Goal: Transaction & Acquisition: Pay Your Bill

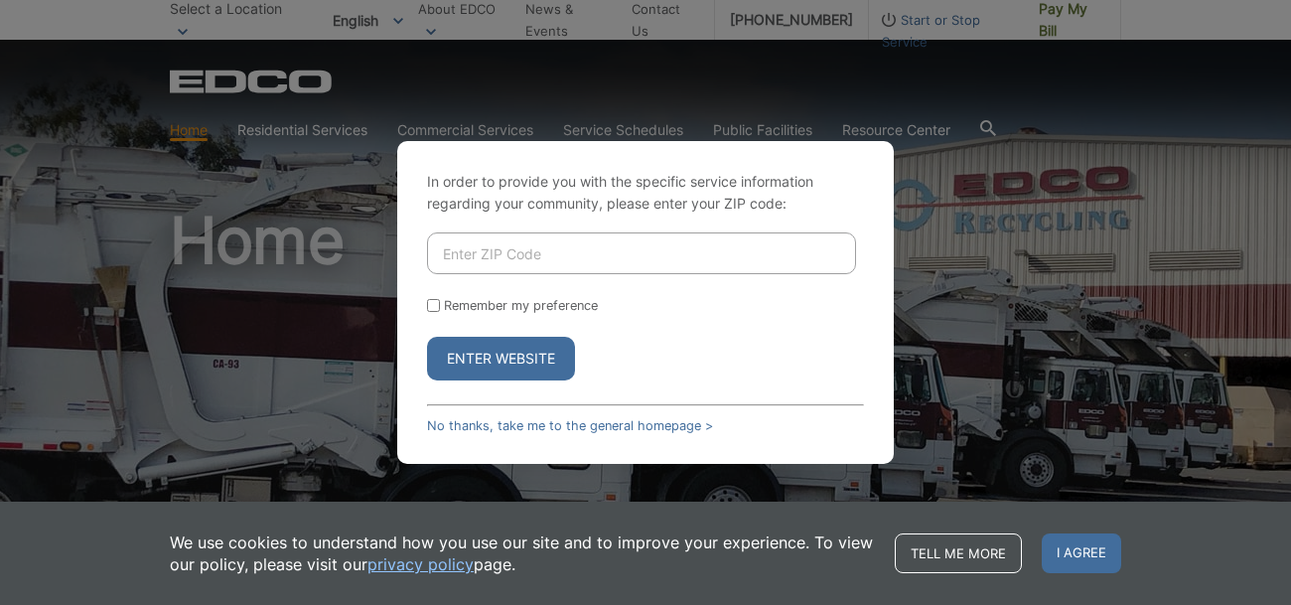
click at [497, 255] on input "Enter ZIP Code" at bounding box center [641, 253] width 429 height 42
type input "91977"
click at [435, 302] on input "Remember my preference" at bounding box center [433, 305] width 13 height 13
checkbox input "true"
click at [499, 358] on button "Enter Website" at bounding box center [501, 359] width 148 height 44
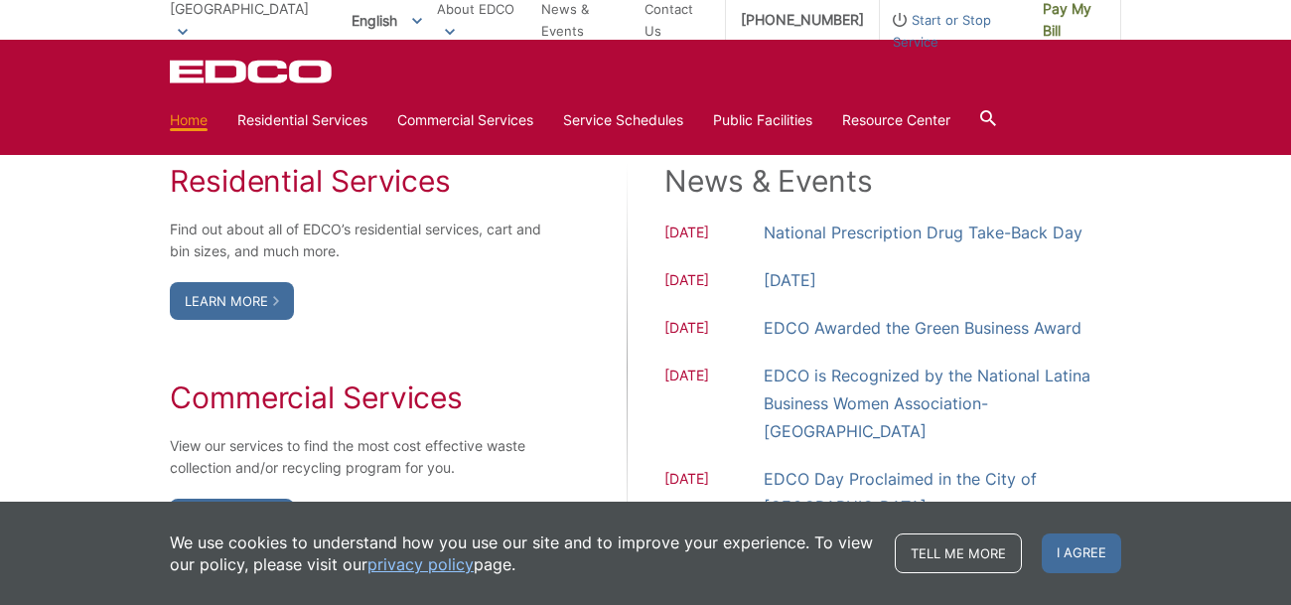
scroll to position [1636, 0]
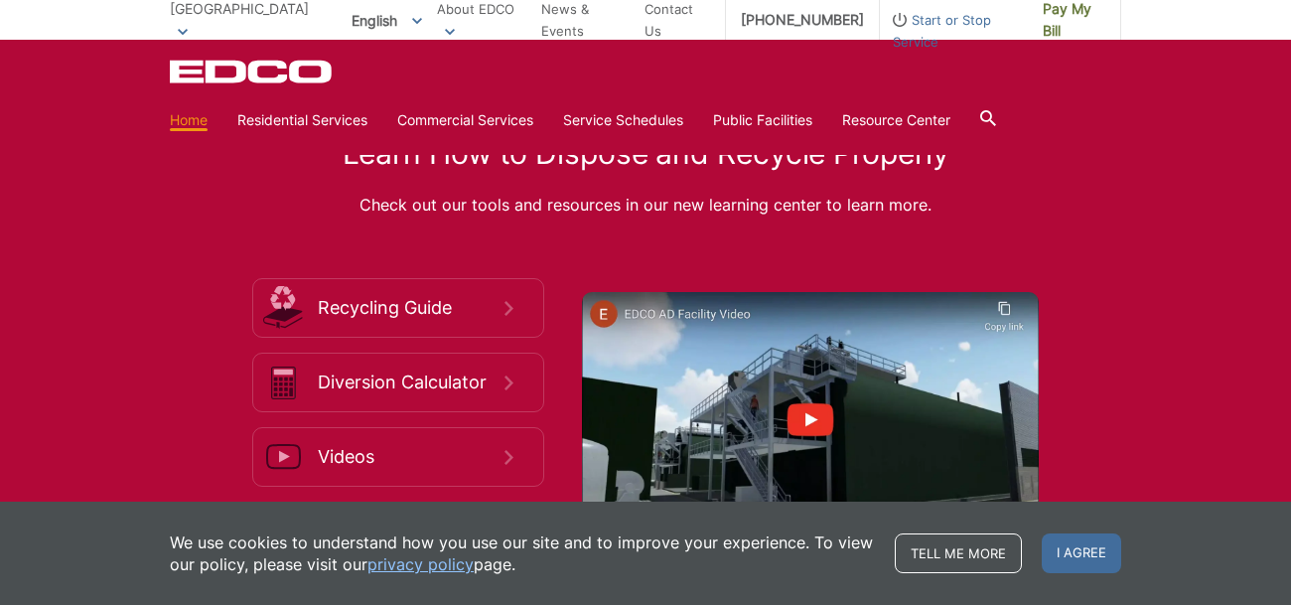
click at [114, 407] on div "Learn How to Dispose and Recycle Properly Check out our tools and resources in …" at bounding box center [645, 348] width 1291 height 625
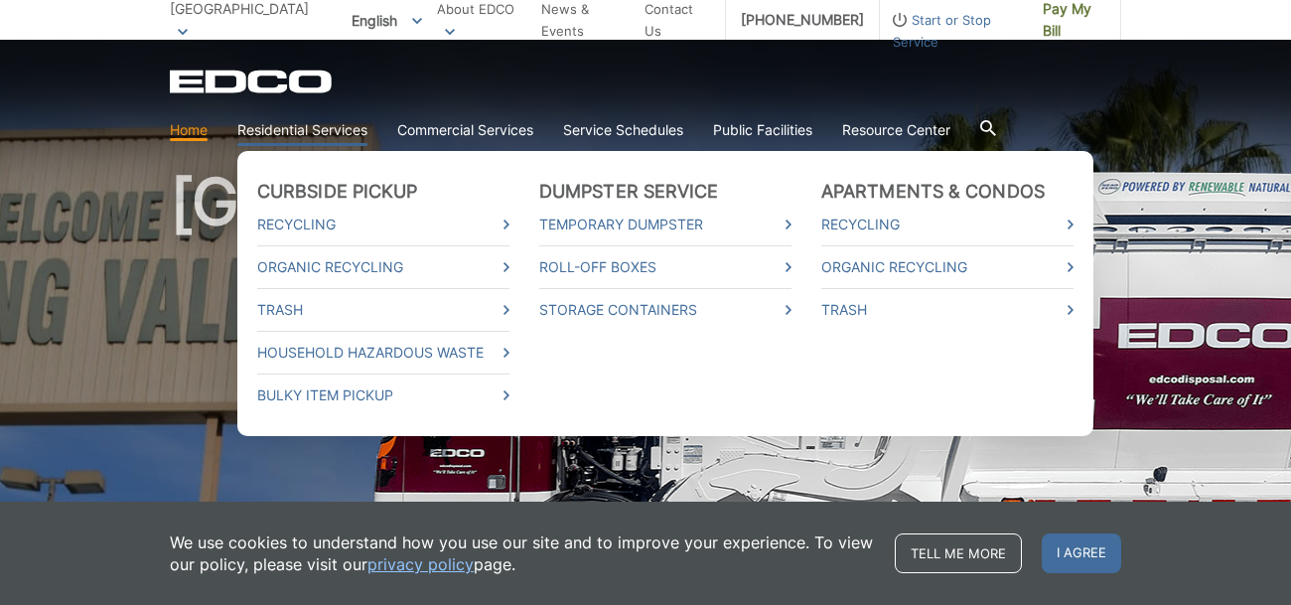
scroll to position [0, 0]
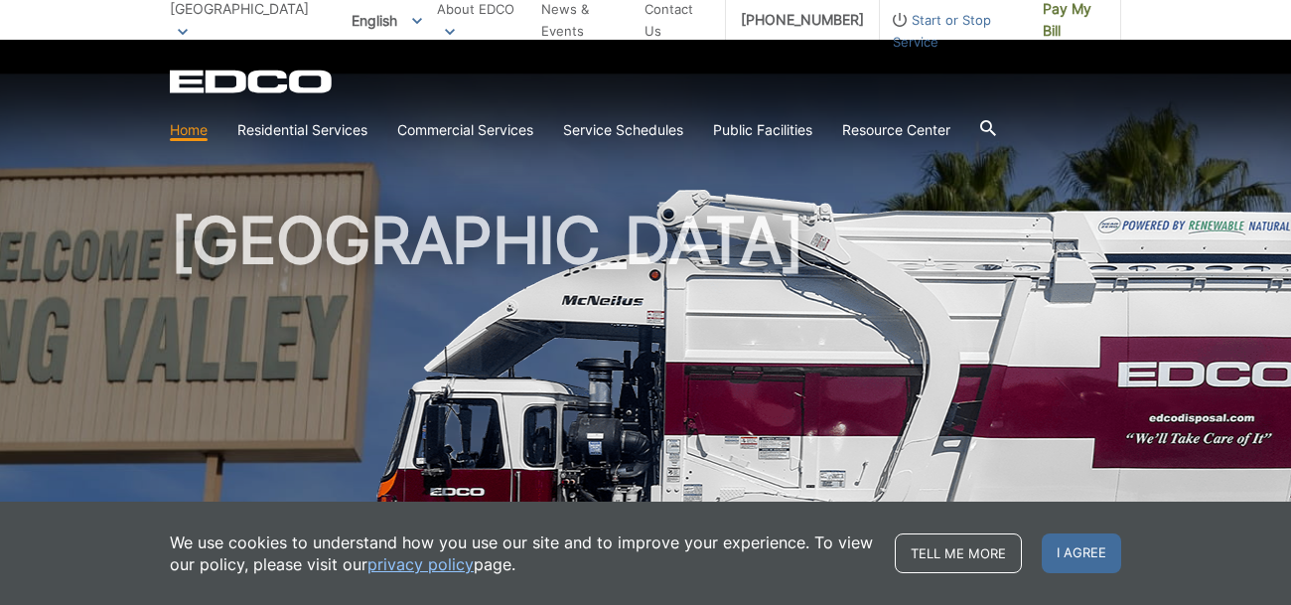
click at [996, 125] on icon at bounding box center [988, 128] width 16 height 16
click at [21, 377] on picture at bounding box center [645, 437] width 1291 height 497
click at [11, 388] on picture at bounding box center [645, 437] width 1291 height 497
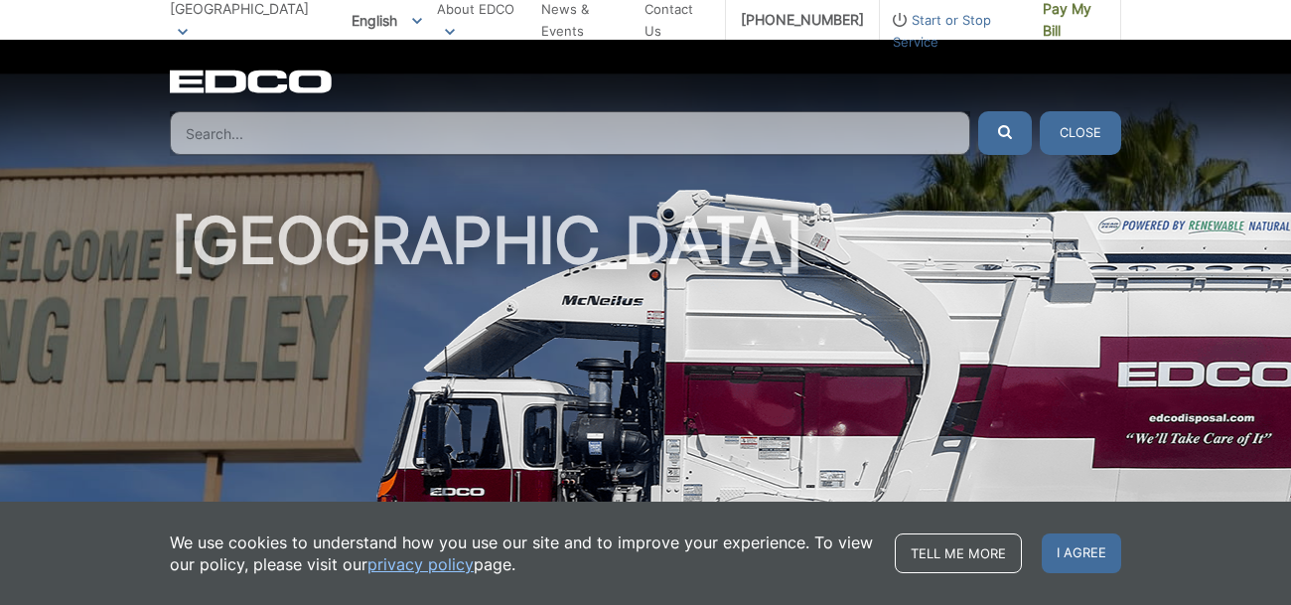
click at [24, 376] on picture at bounding box center [645, 437] width 1291 height 497
click at [24, 375] on picture at bounding box center [645, 437] width 1291 height 497
click at [691, 130] on input "Search" at bounding box center [570, 133] width 800 height 44
click at [24, 375] on picture at bounding box center [645, 437] width 1291 height 497
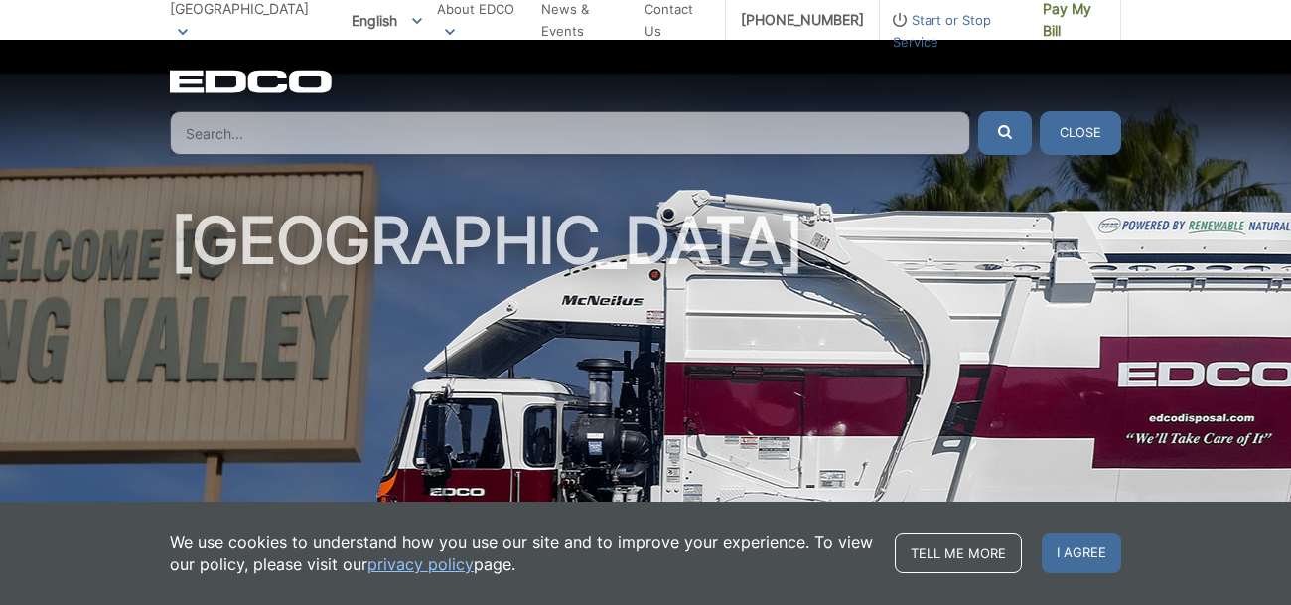
click at [4, 333] on picture at bounding box center [645, 437] width 1291 height 497
click at [4, 334] on picture at bounding box center [645, 437] width 1291 height 497
click at [4, 333] on picture at bounding box center [645, 437] width 1291 height 497
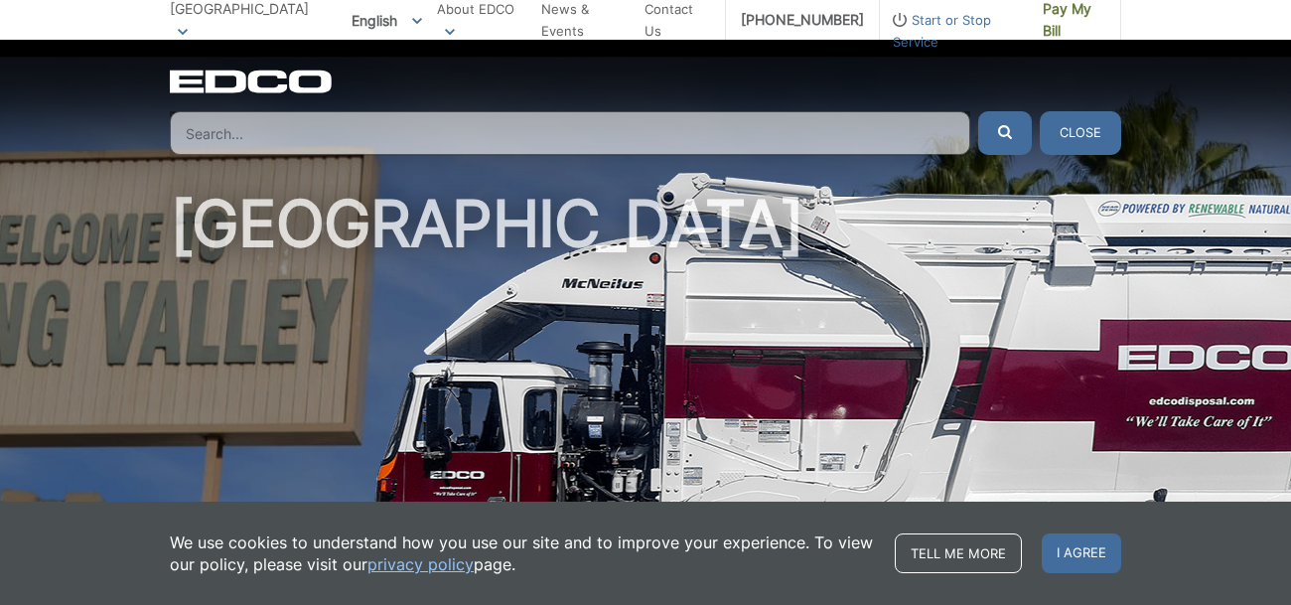
scroll to position [31, 0]
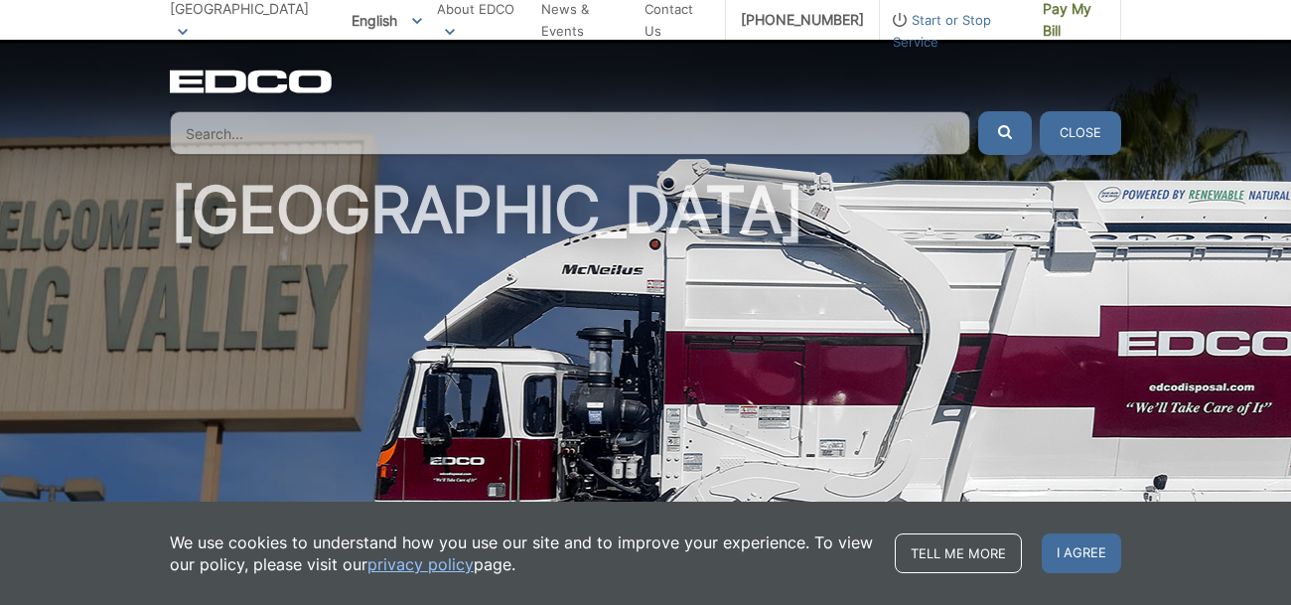
click at [500, 141] on input "Search" at bounding box center [570, 133] width 800 height 44
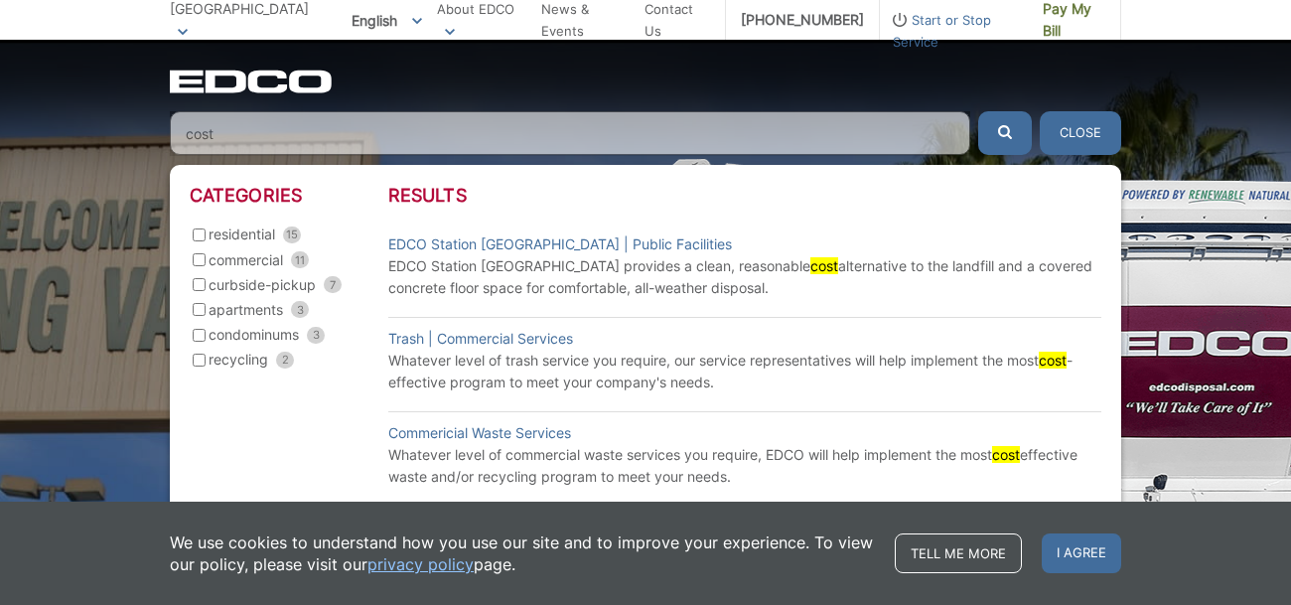
type input "cost"
click at [202, 233] on input "residential 15" at bounding box center [199, 234] width 13 height 13
checkbox input "true"
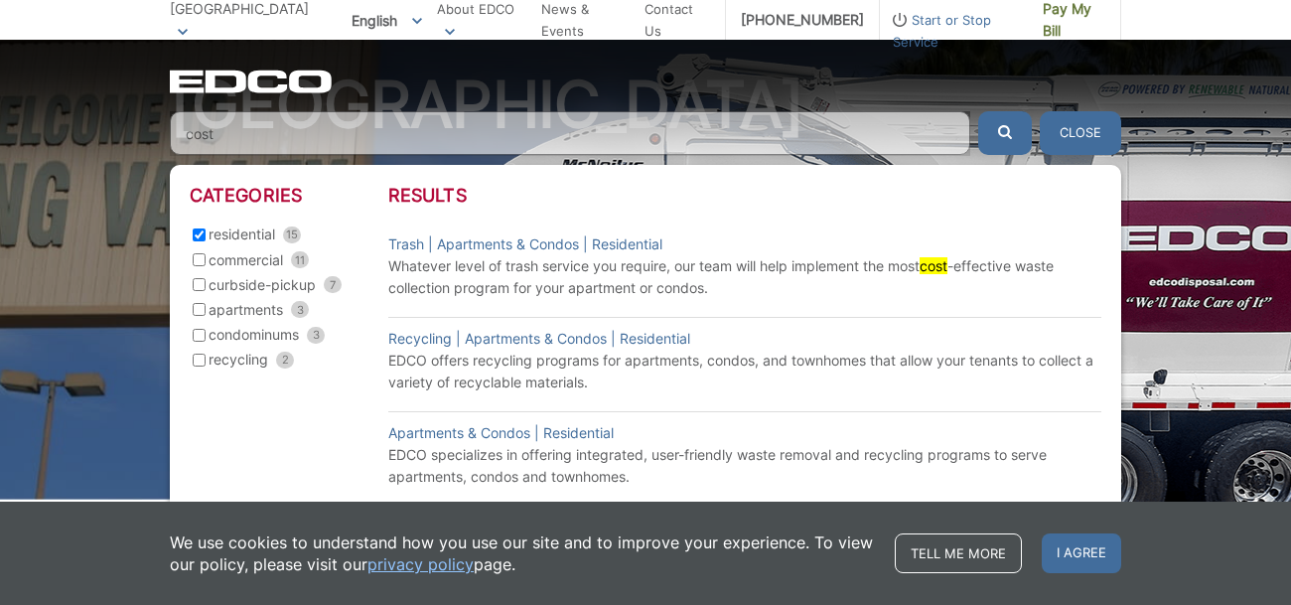
scroll to position [132, 0]
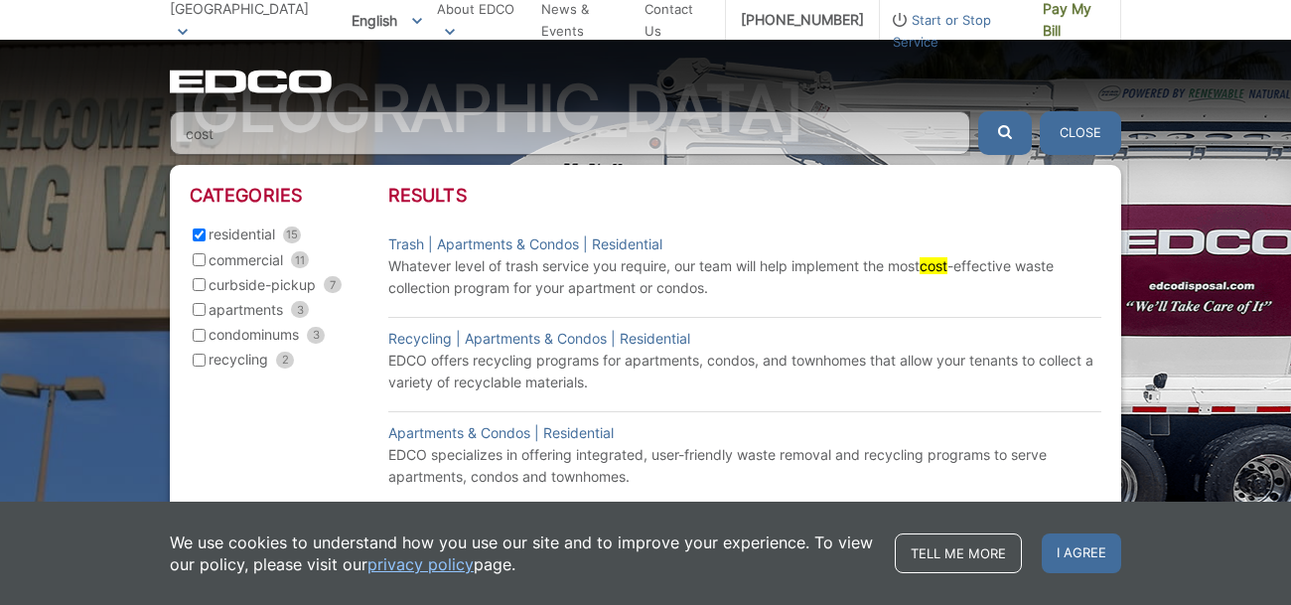
click at [291, 134] on input "cost" at bounding box center [570, 133] width 800 height 44
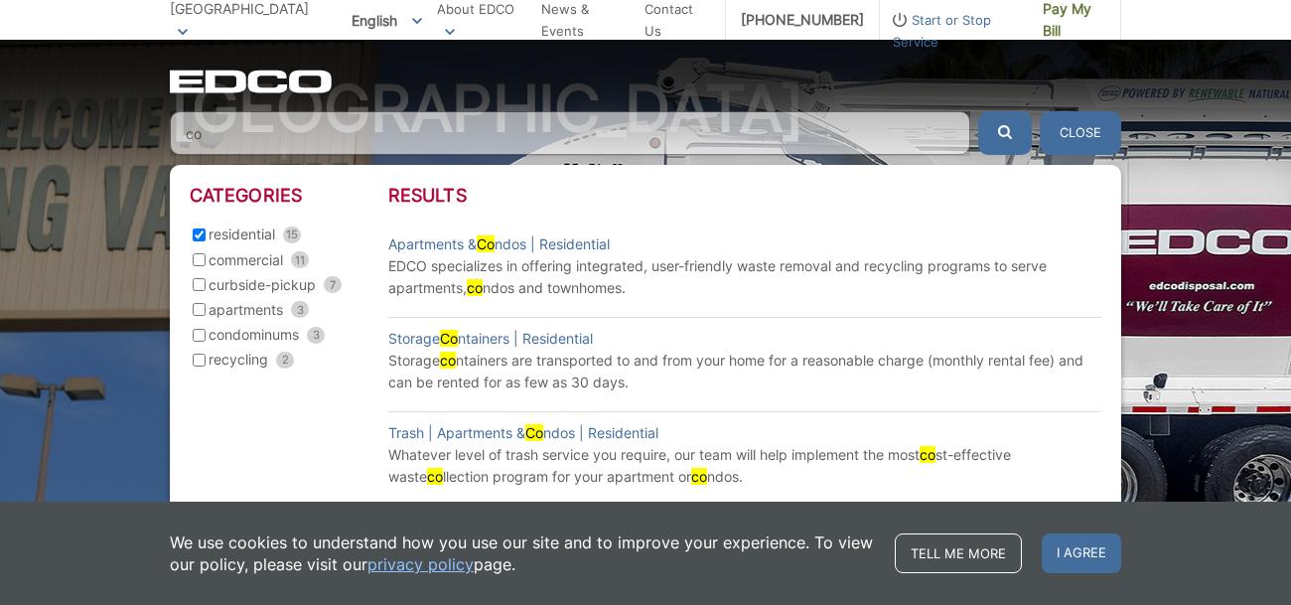
type input "c"
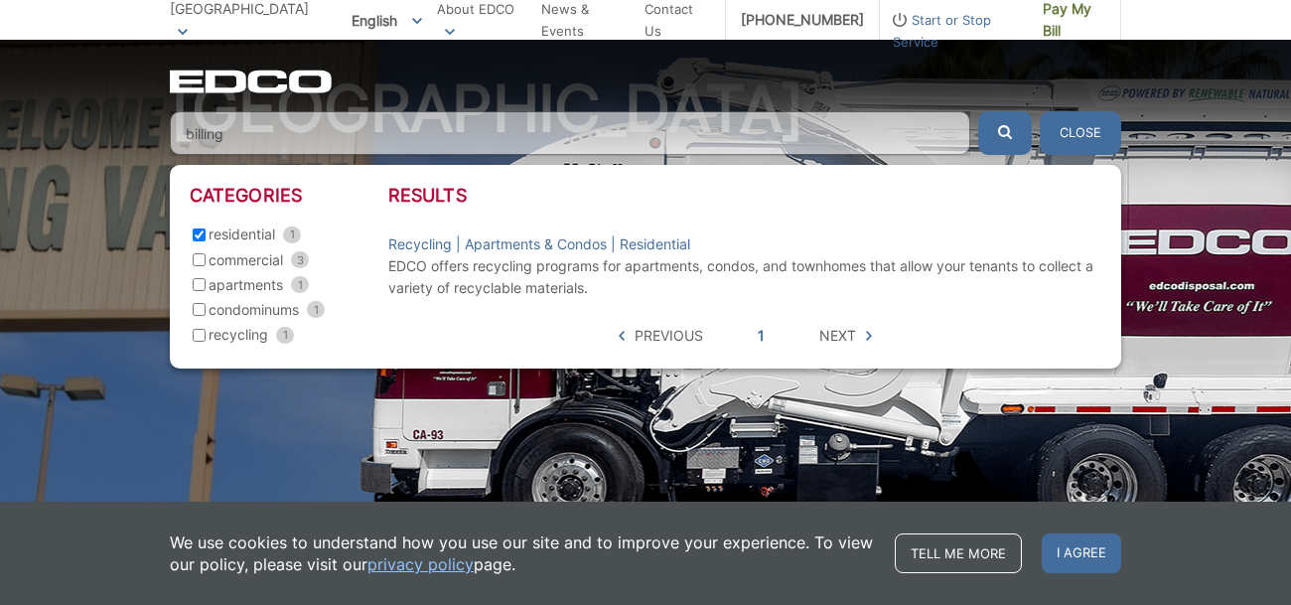
click at [843, 333] on span "Next" at bounding box center [837, 336] width 37 height 22
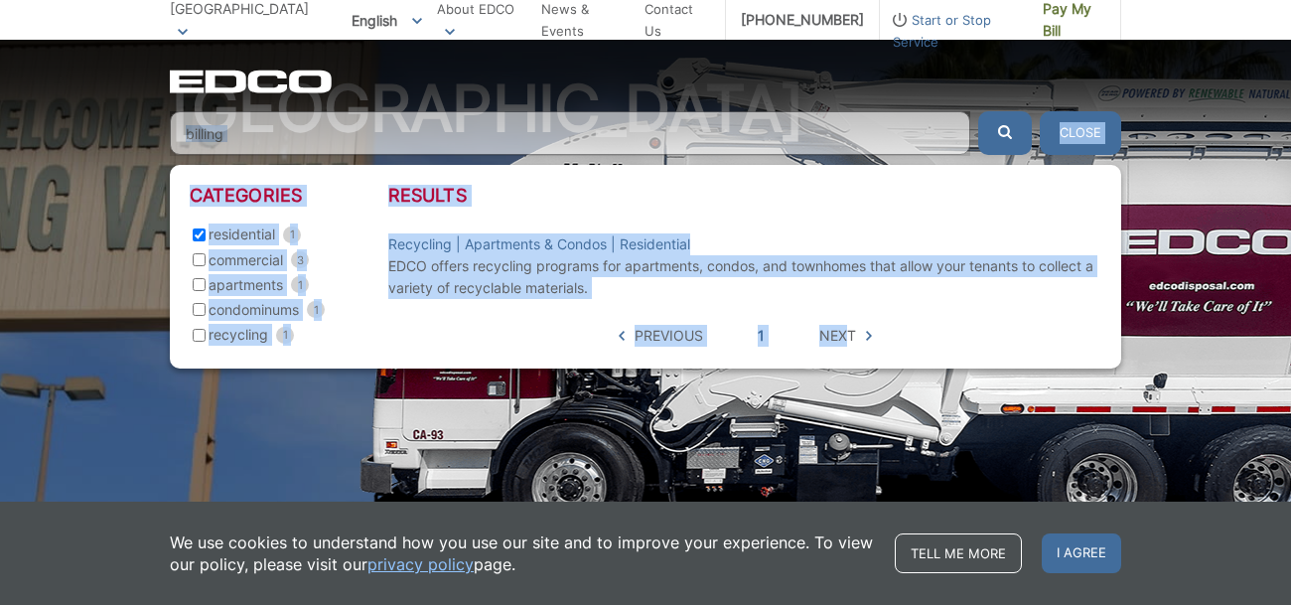
drag, startPoint x: 843, startPoint y: 333, endPoint x: 336, endPoint y: 138, distance: 543.6
click at [336, 138] on div "billing Close Categories residential 1 commercial 3 apartments 1 condominums 1 …" at bounding box center [645, 133] width 951 height 44
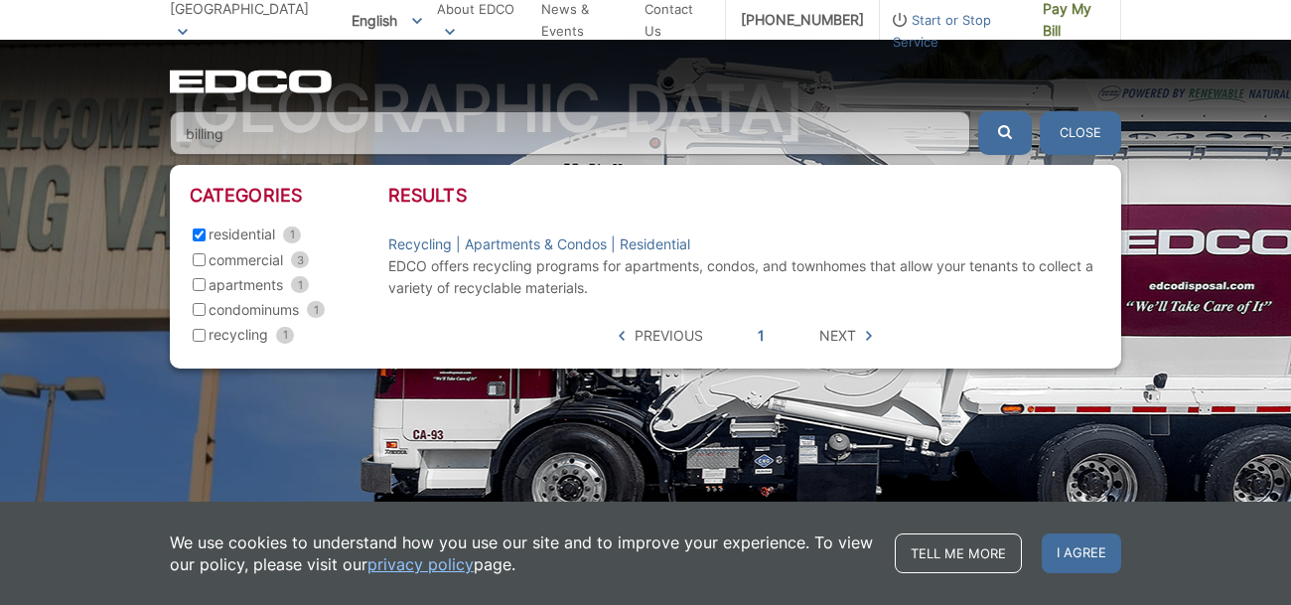
click at [279, 133] on input "billing" at bounding box center [570, 133] width 800 height 44
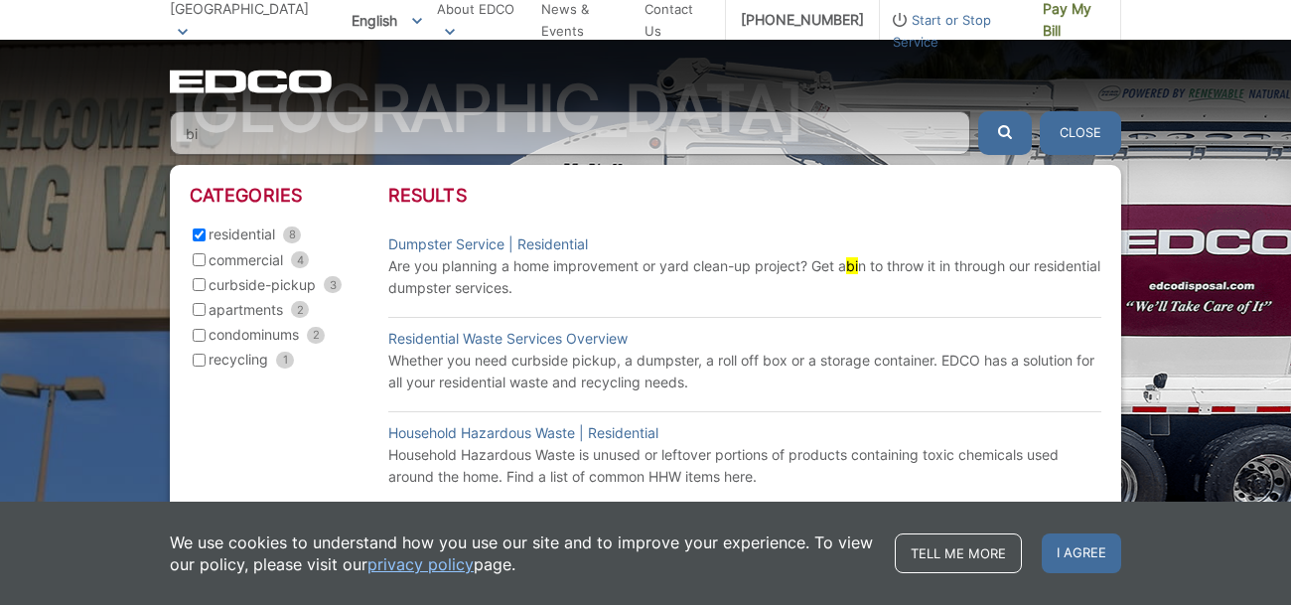
type input "b"
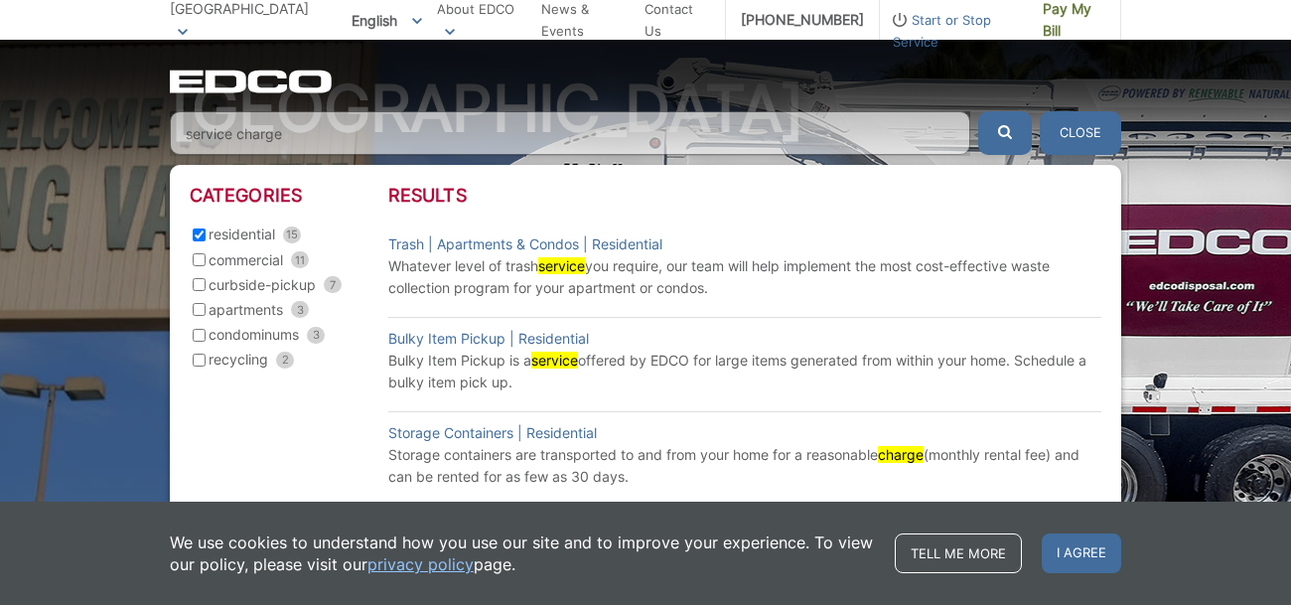
click at [316, 131] on input "service charge" at bounding box center [570, 133] width 800 height 44
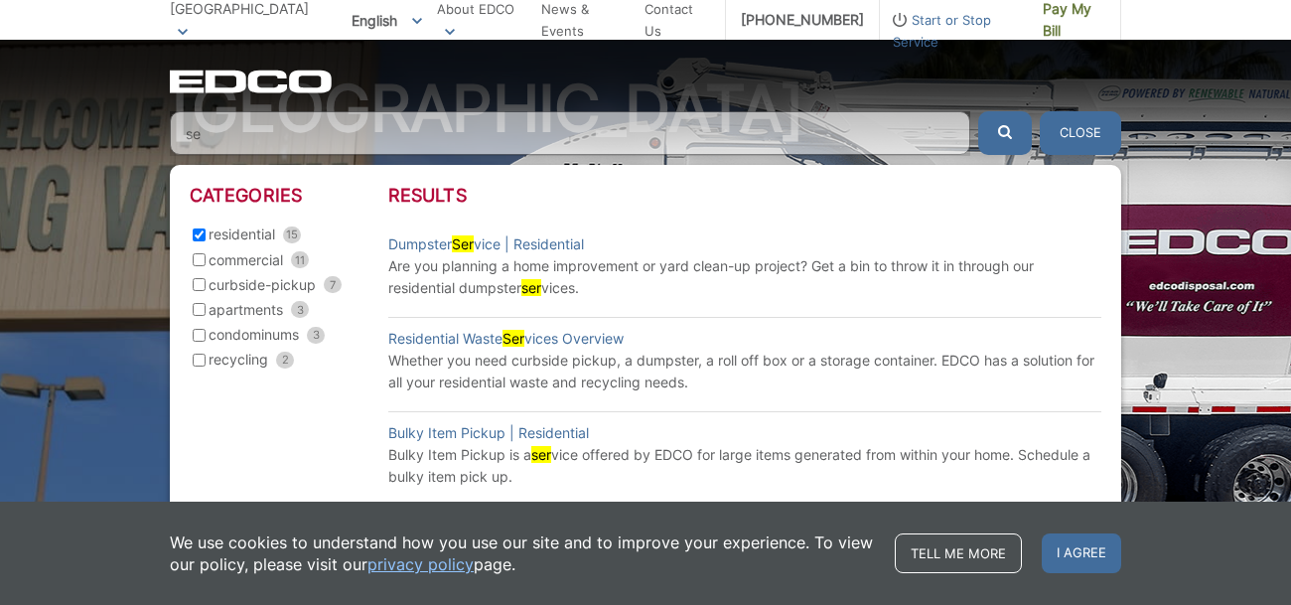
type input "s"
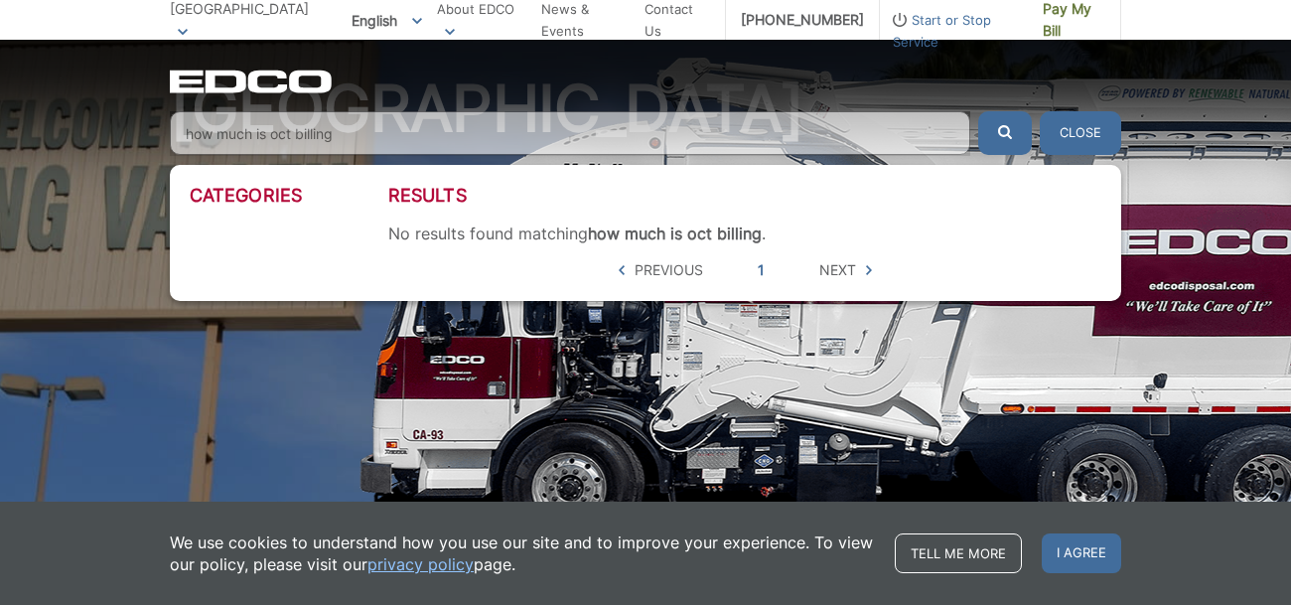
type input "how much is oct billing"
click at [978, 111] on button "submit" at bounding box center [1005, 133] width 54 height 44
click at [134, 113] on div "EDCO Logo Home Residential Services Curbside Pickup Recycling Organic Recycling…" at bounding box center [645, 97] width 1291 height 115
click at [1081, 127] on button "Close" at bounding box center [1080, 133] width 81 height 44
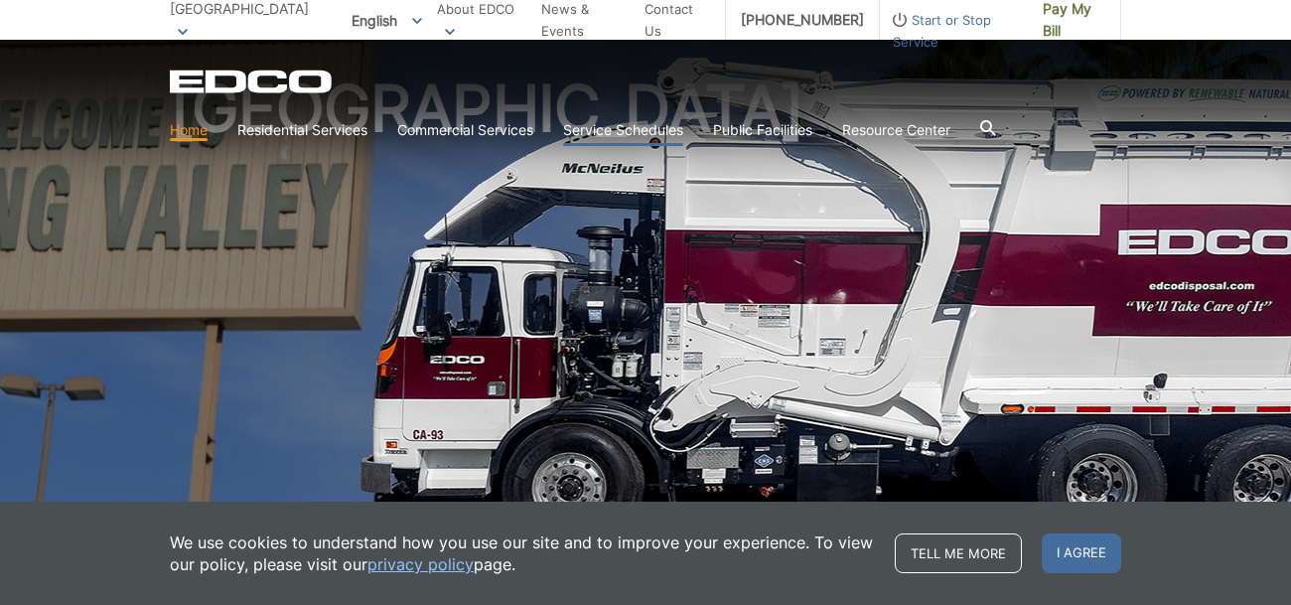
click at [582, 127] on link "Service Schedules" at bounding box center [623, 130] width 120 height 22
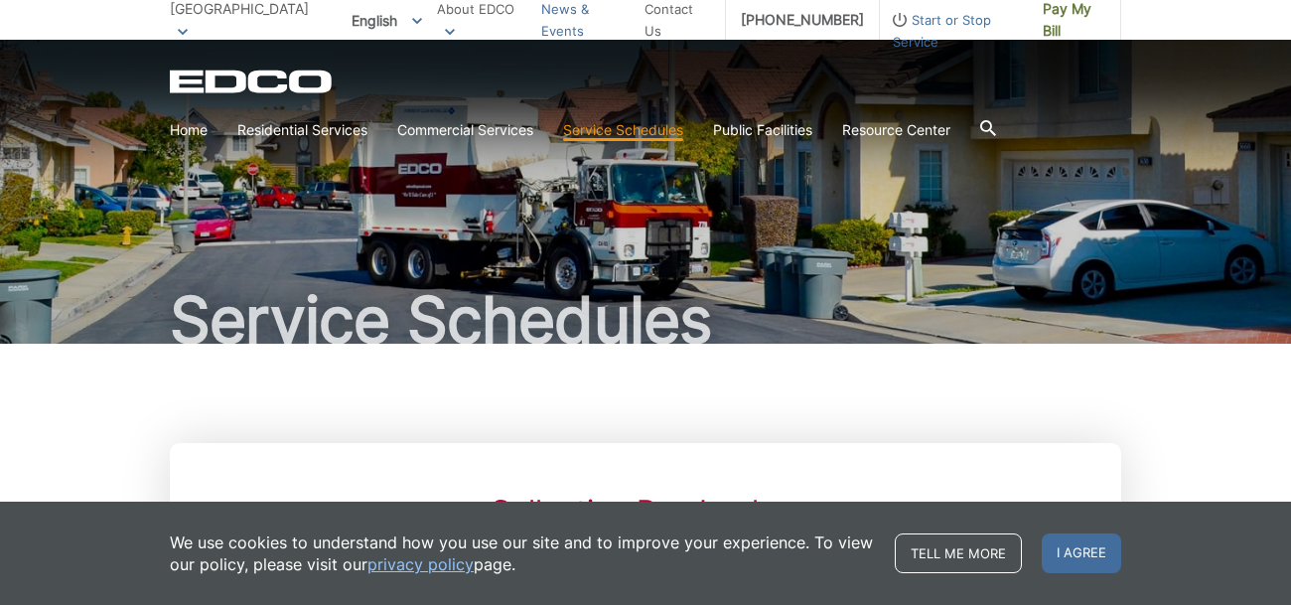
scroll to position [7, 0]
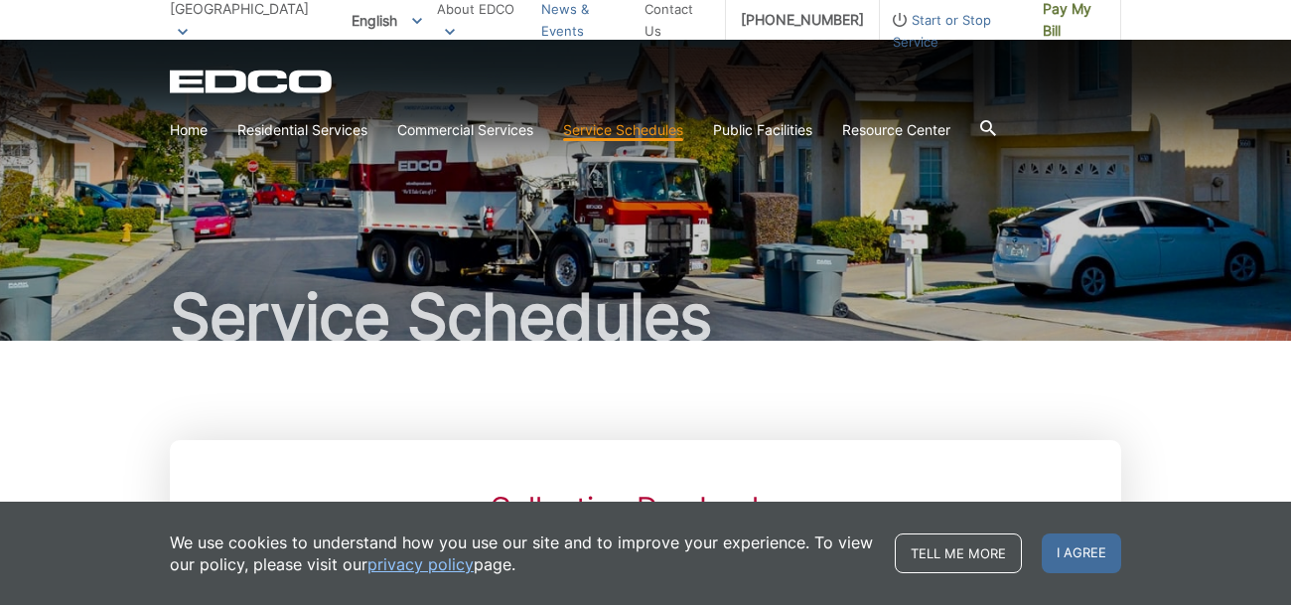
click at [559, 21] on link "News & Events" at bounding box center [585, 20] width 88 height 44
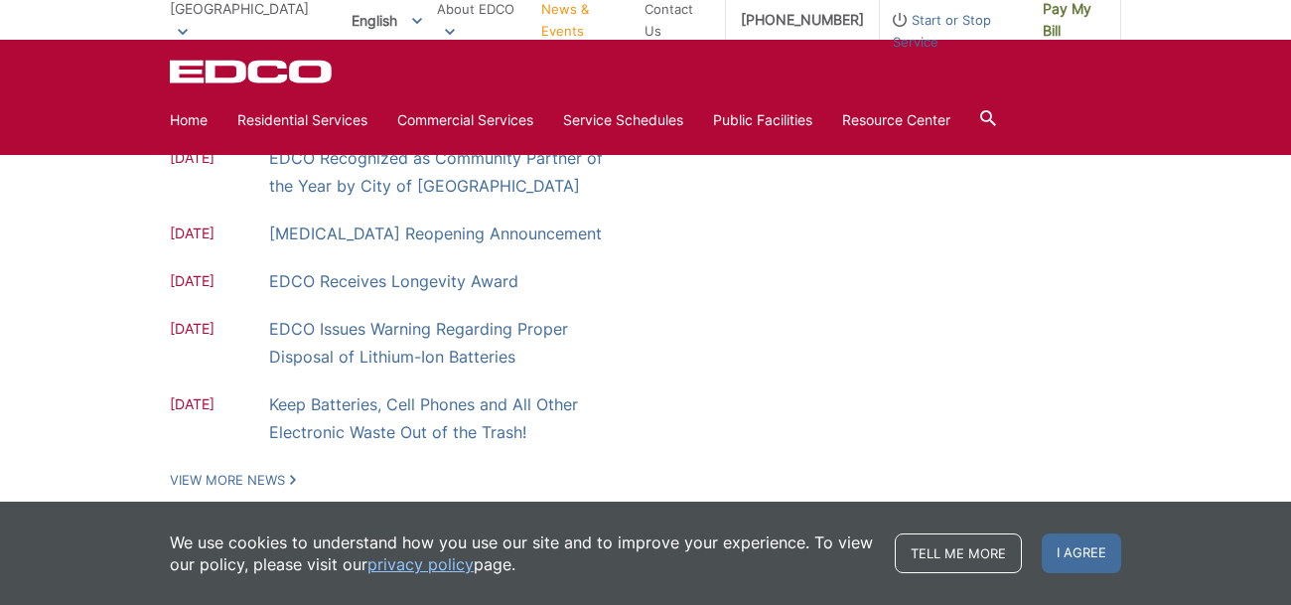
scroll to position [736, 0]
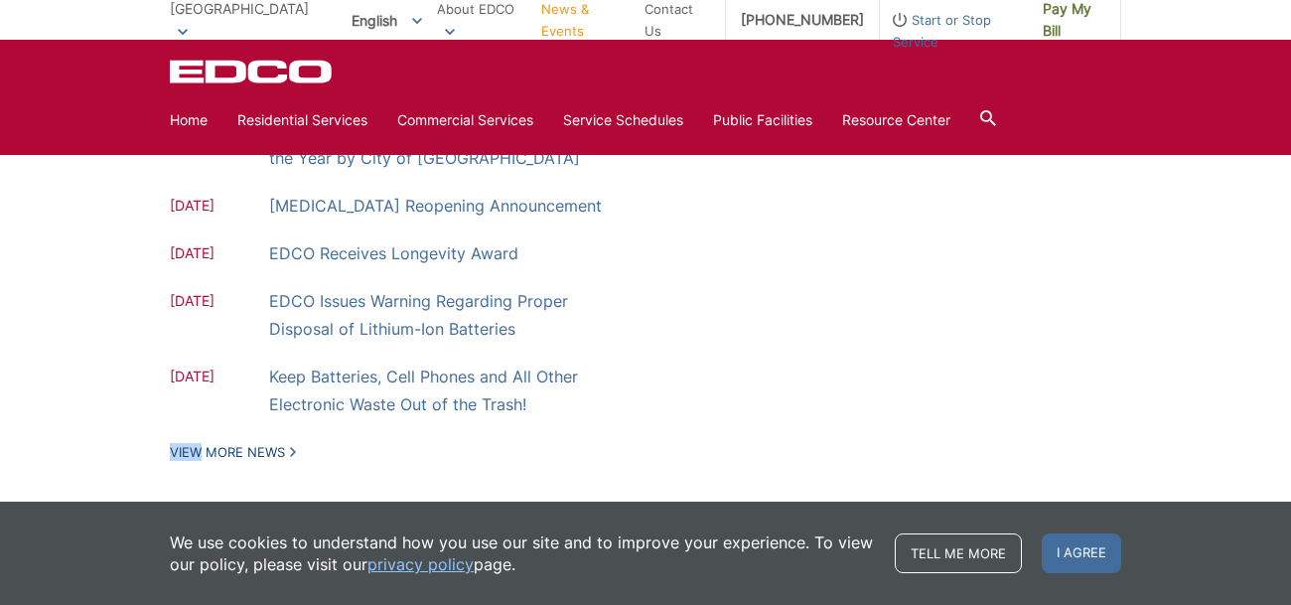
click at [218, 443] on link "View More News" at bounding box center [233, 452] width 126 height 18
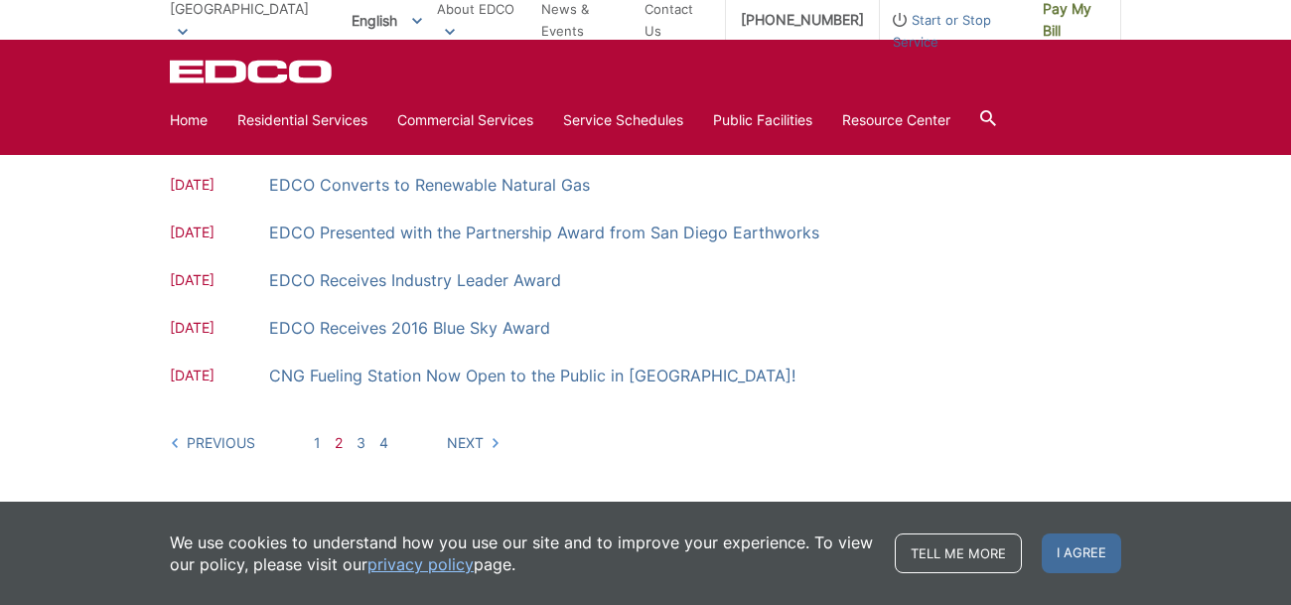
scroll to position [569, 0]
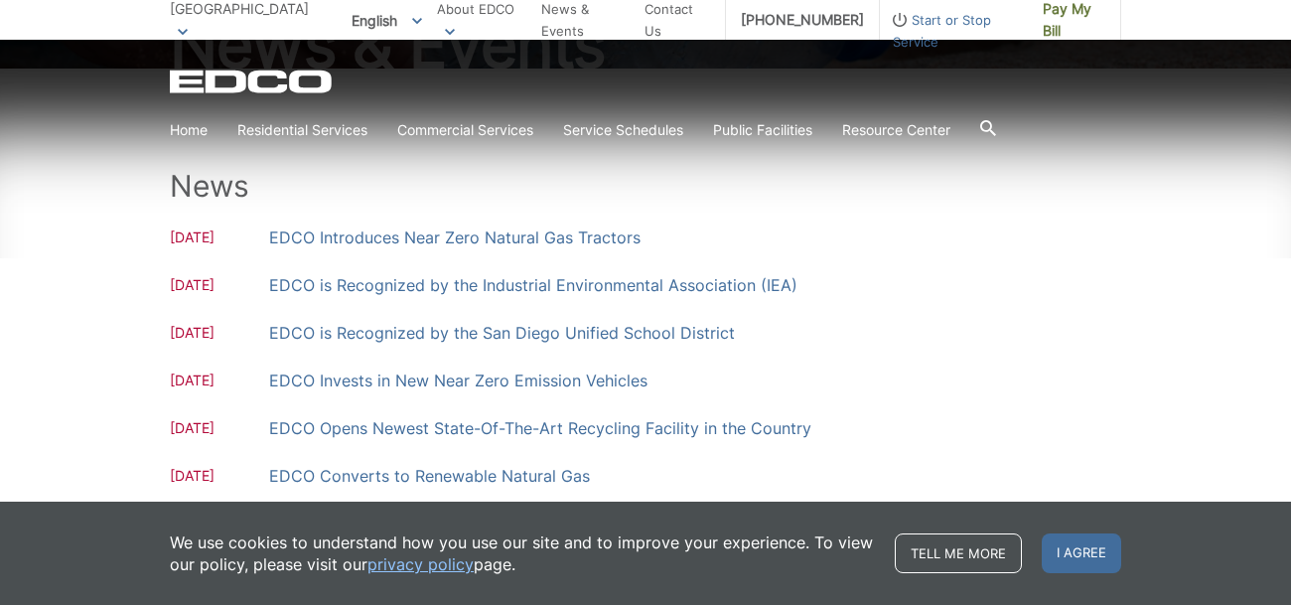
click at [95, 351] on div "News 10.16.2018 EDCO Introduces Near Zero Natural Gas Tractors 10.02.2018 EDCO …" at bounding box center [645, 455] width 1291 height 773
click at [96, 353] on div "News 10.16.2018 EDCO Introduces Near Zero Natural Gas Tractors 10.02.2018 EDCO …" at bounding box center [645, 455] width 1291 height 773
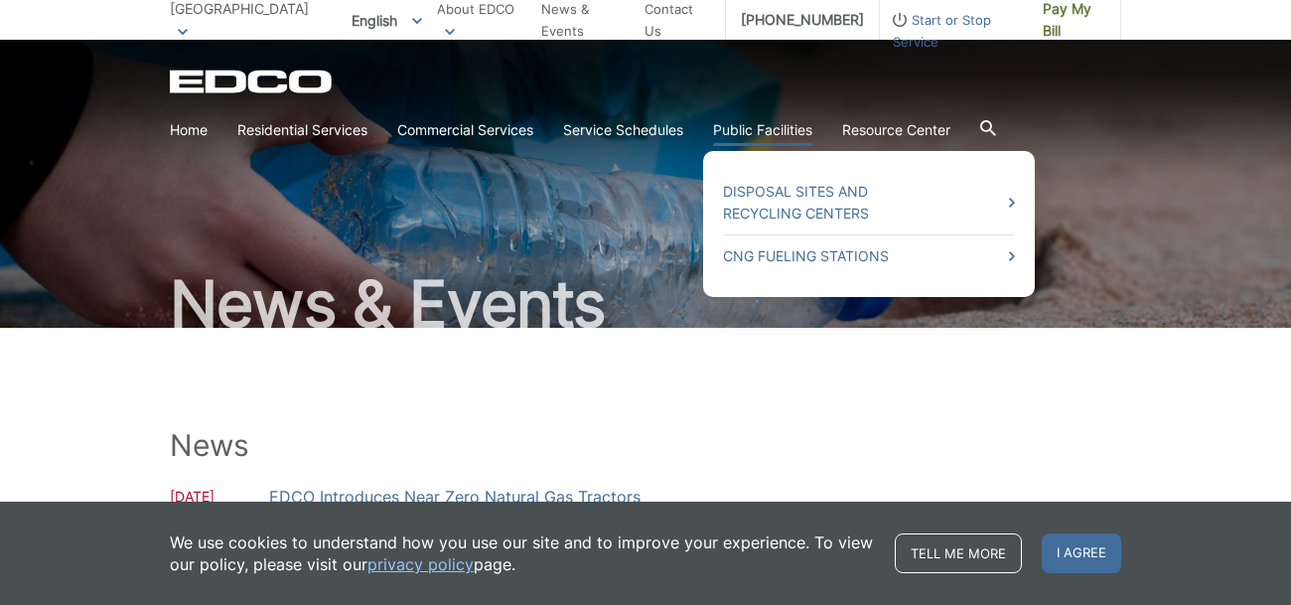
scroll to position [0, 0]
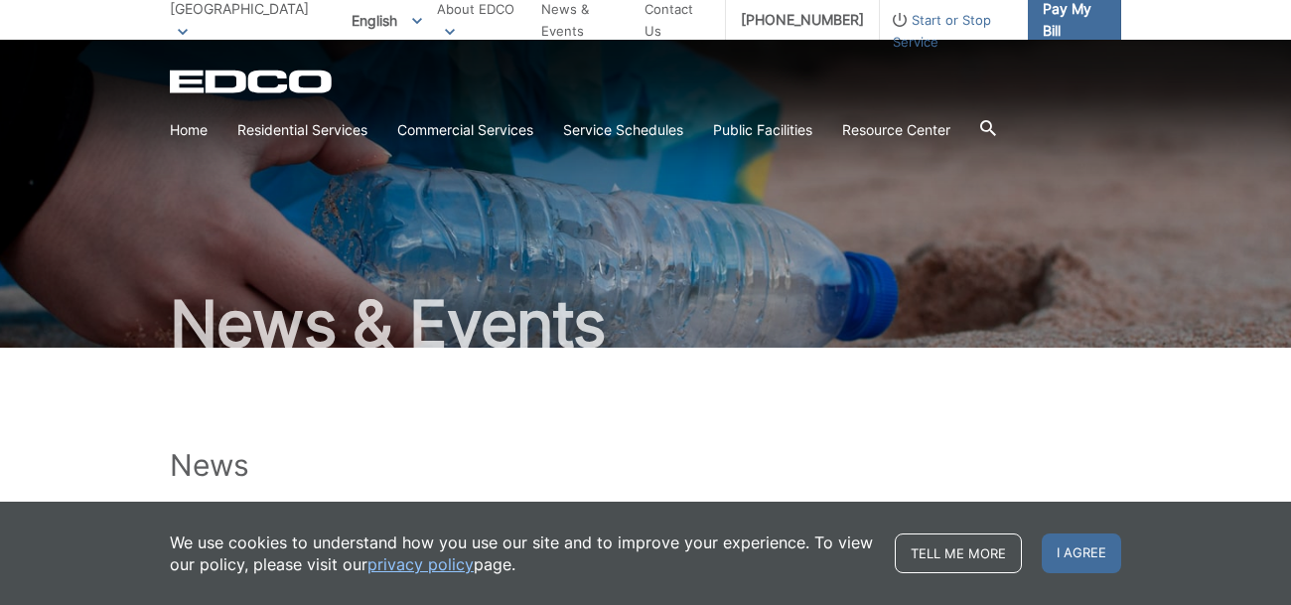
click at [1064, 15] on span "Pay My Bill" at bounding box center [1074, 20] width 63 height 44
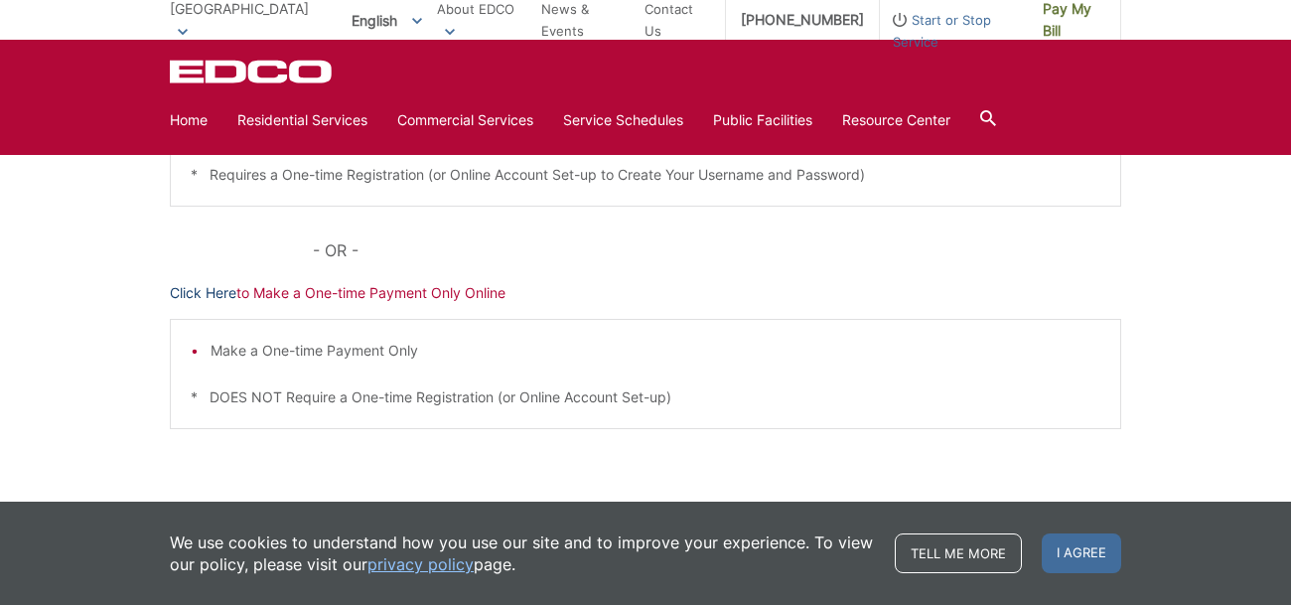
scroll to position [589, 0]
click at [87, 384] on div "Pay Your [PERSON_NAME] Here to View, Pay, and Manage Your Bill Online Make a On…" at bounding box center [645, 159] width 1291 height 800
click at [94, 387] on div "Pay Your [PERSON_NAME] Here to View, Pay, and Manage Your Bill Online Make a On…" at bounding box center [645, 159] width 1291 height 800
click at [207, 288] on link "Click Here" at bounding box center [203, 294] width 67 height 22
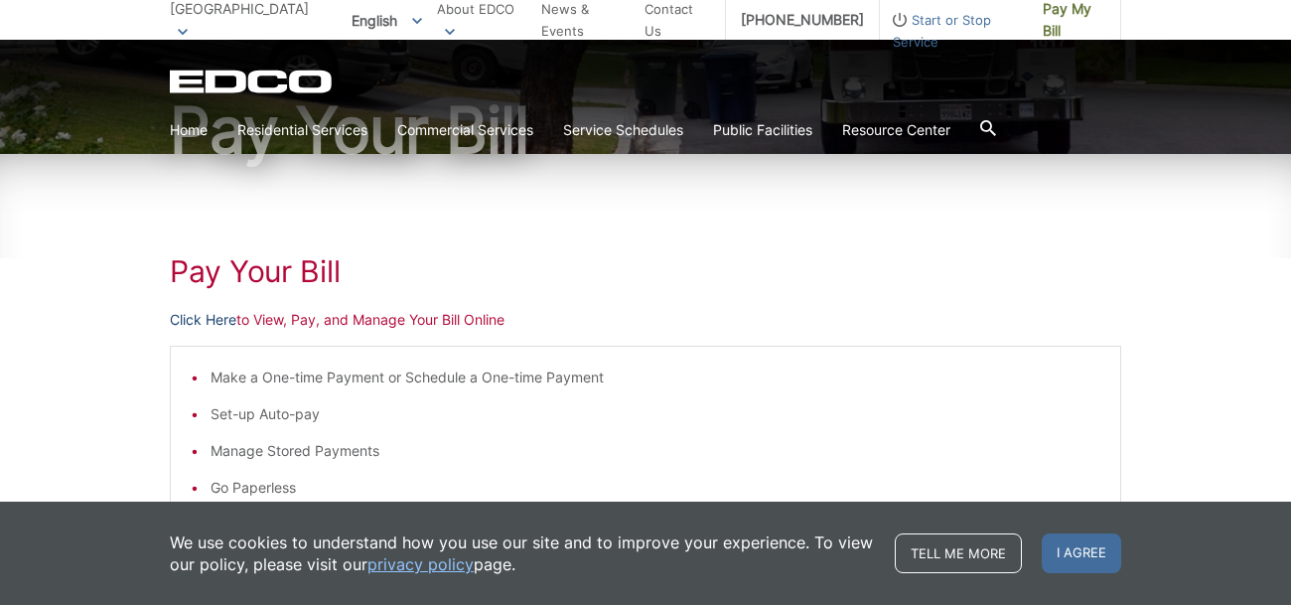
scroll to position [195, 0]
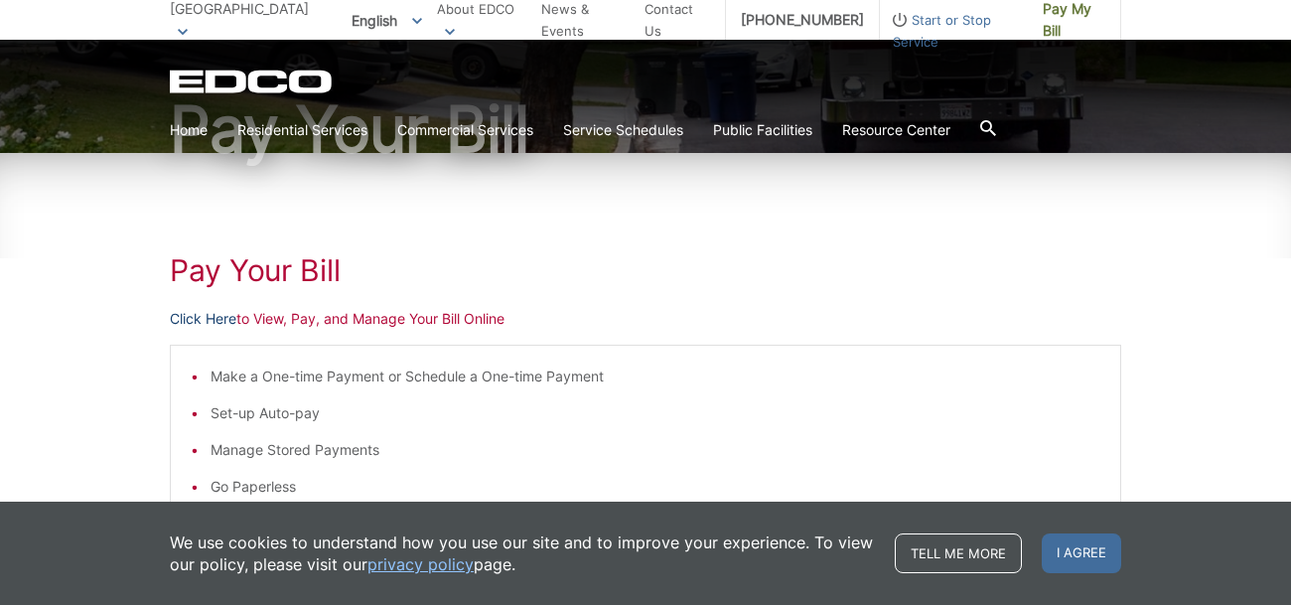
click at [218, 316] on link "Click Here" at bounding box center [203, 319] width 67 height 22
